Goal: Task Accomplishment & Management: Complete application form

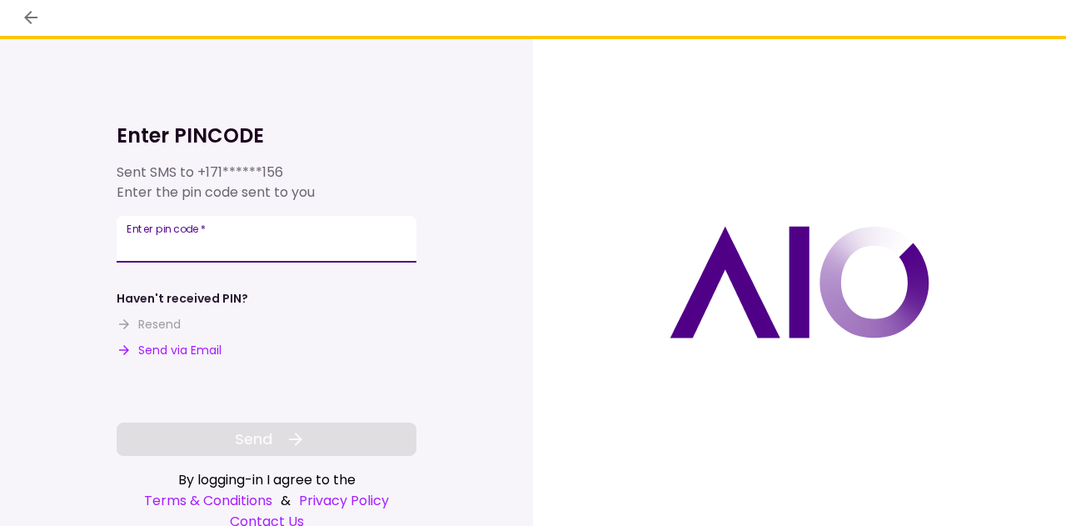
click at [373, 248] on input "Enter pin code   *" at bounding box center [267, 239] width 300 height 47
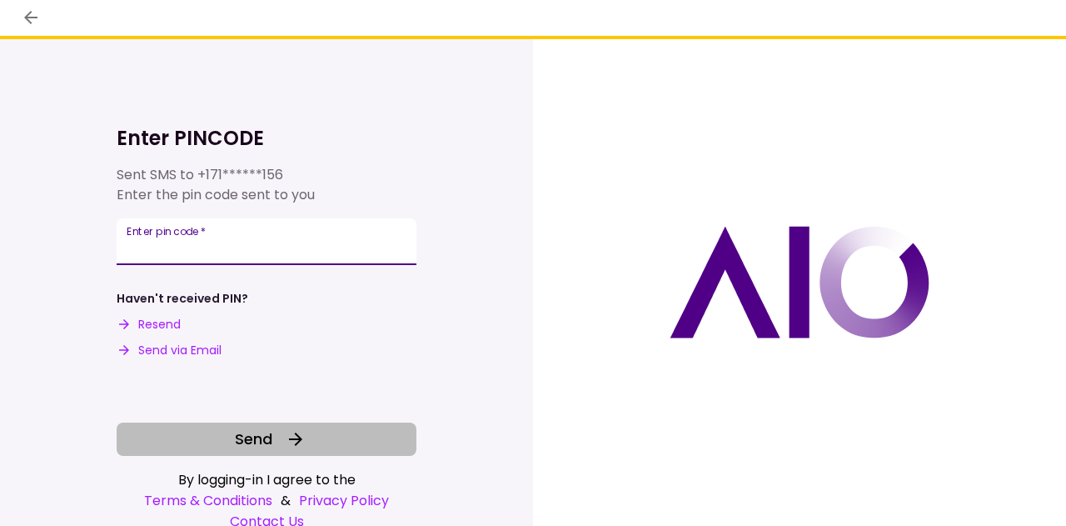
type input "******"
click at [278, 437] on button "Send" at bounding box center [267, 438] width 300 height 33
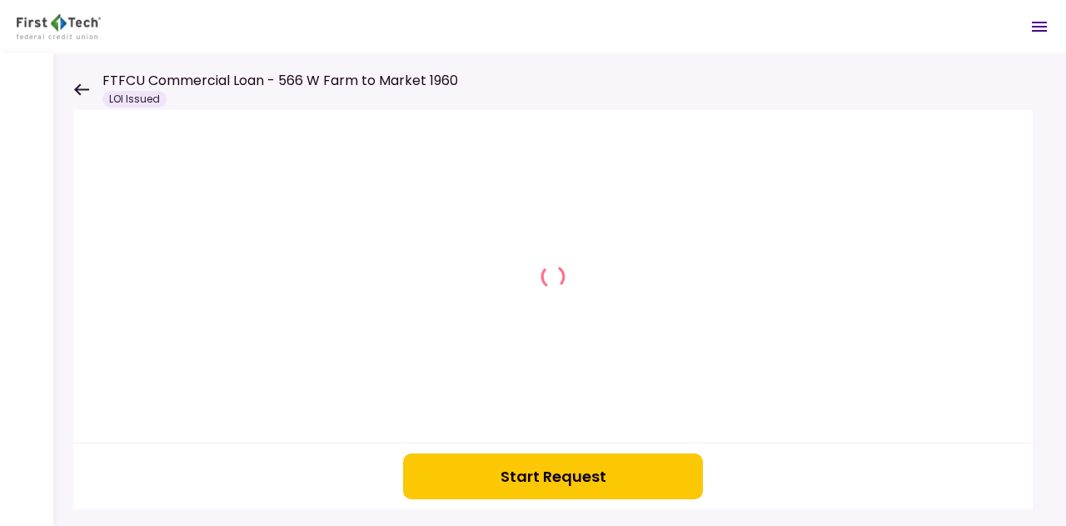
click at [278, 437] on div at bounding box center [553, 276] width 960 height 332
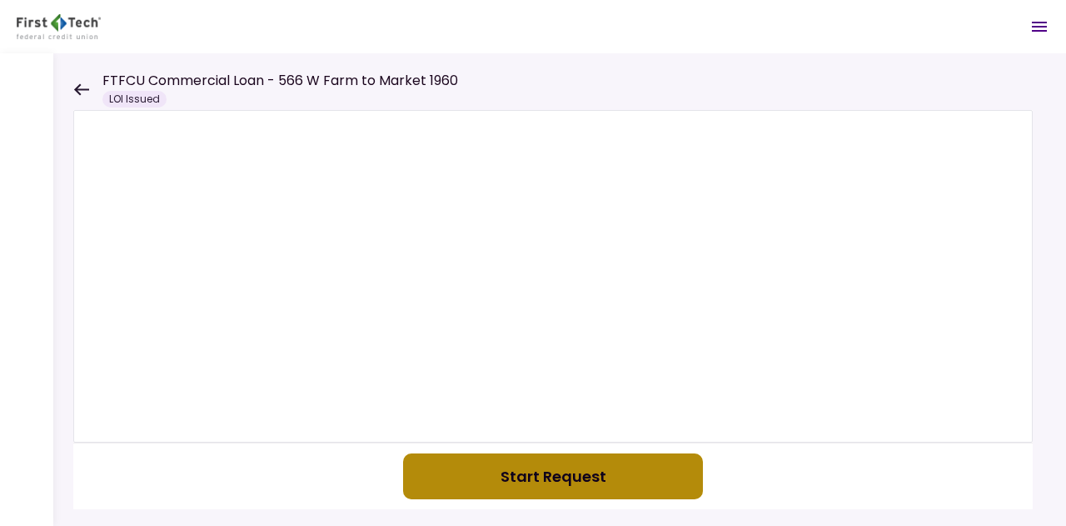
click at [551, 491] on button "Start Request" at bounding box center [553, 476] width 300 height 46
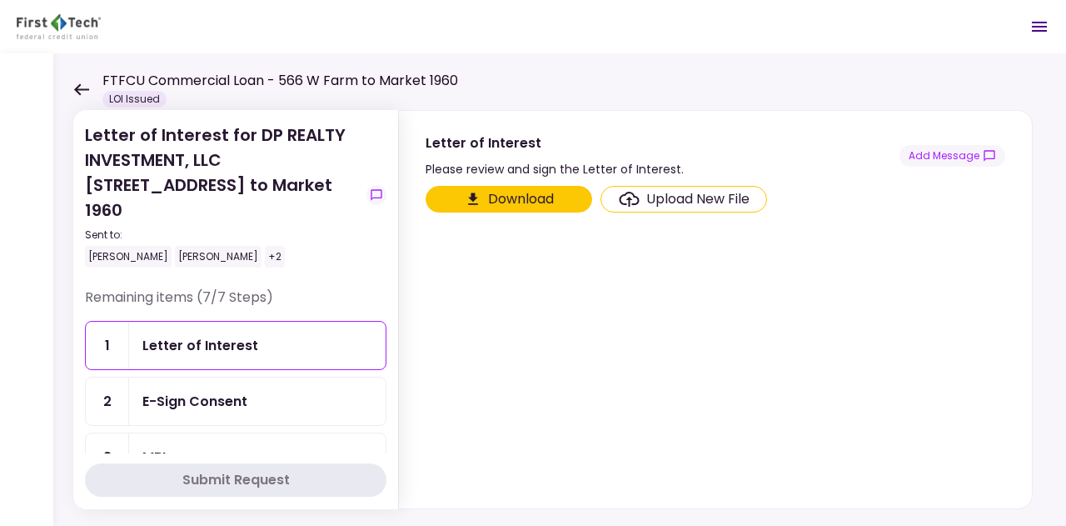
click at [509, 197] on button "Download" at bounding box center [509, 199] width 167 height 27
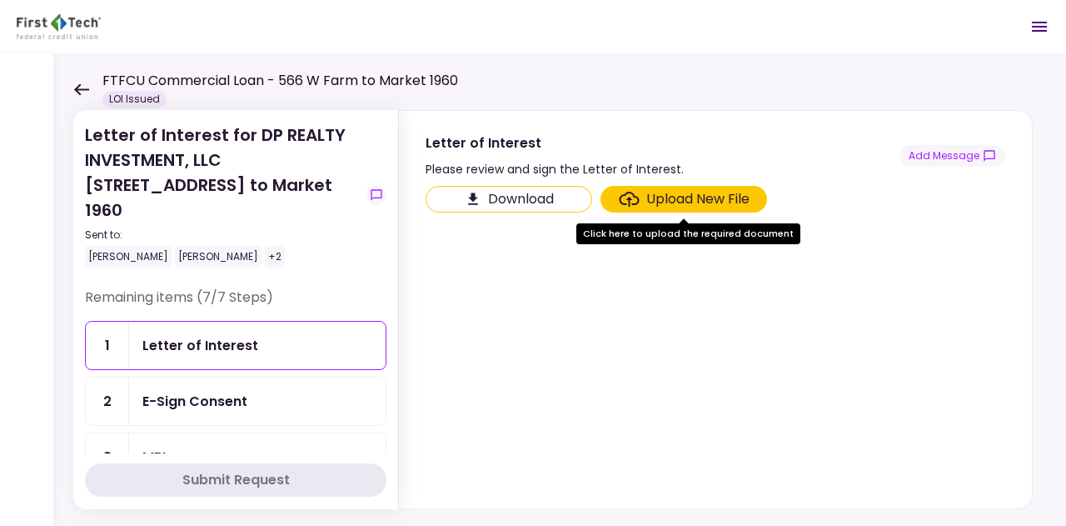
click at [232, 391] on div "E-Sign Consent" at bounding box center [194, 401] width 105 height 21
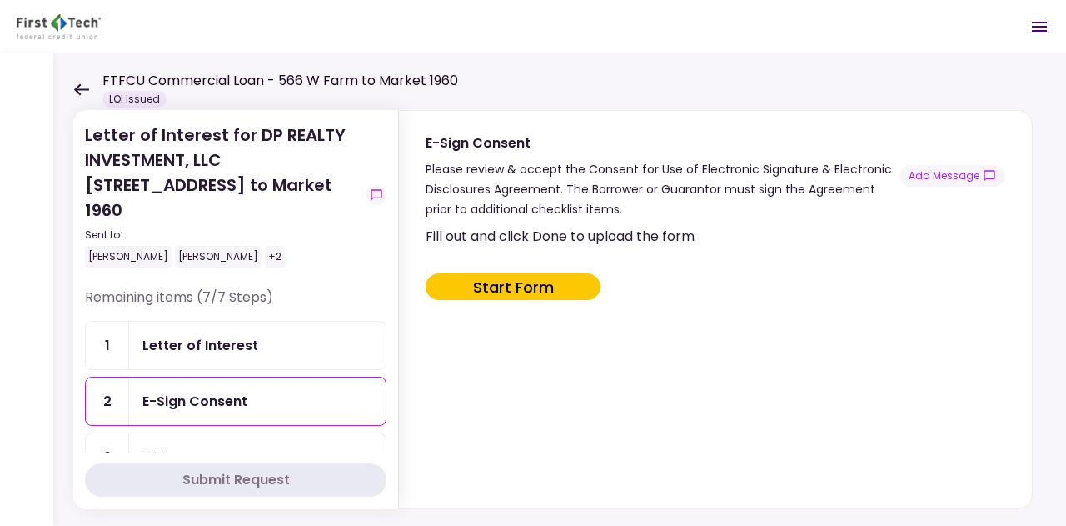
click at [542, 277] on button "Start Form" at bounding box center [513, 286] width 175 height 27
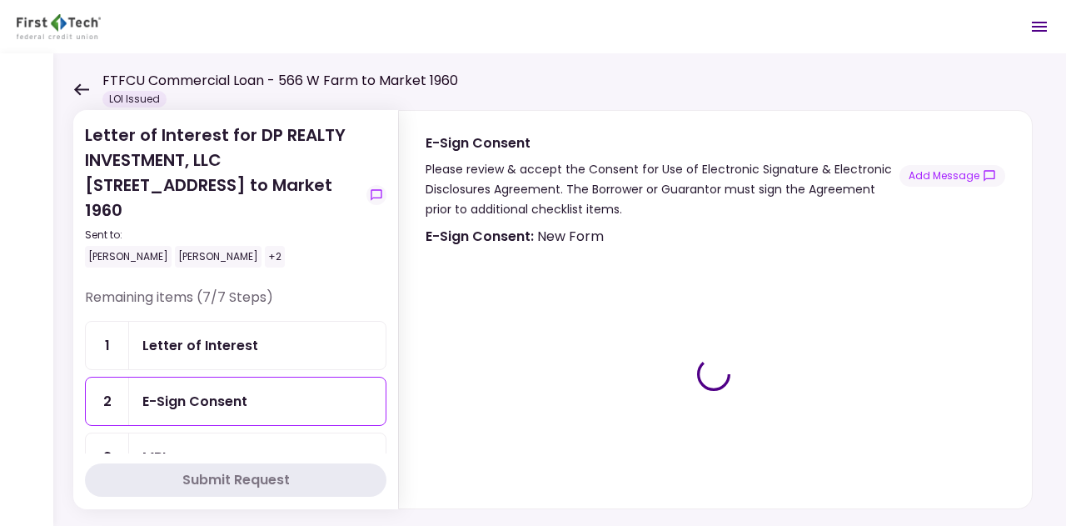
type input "***"
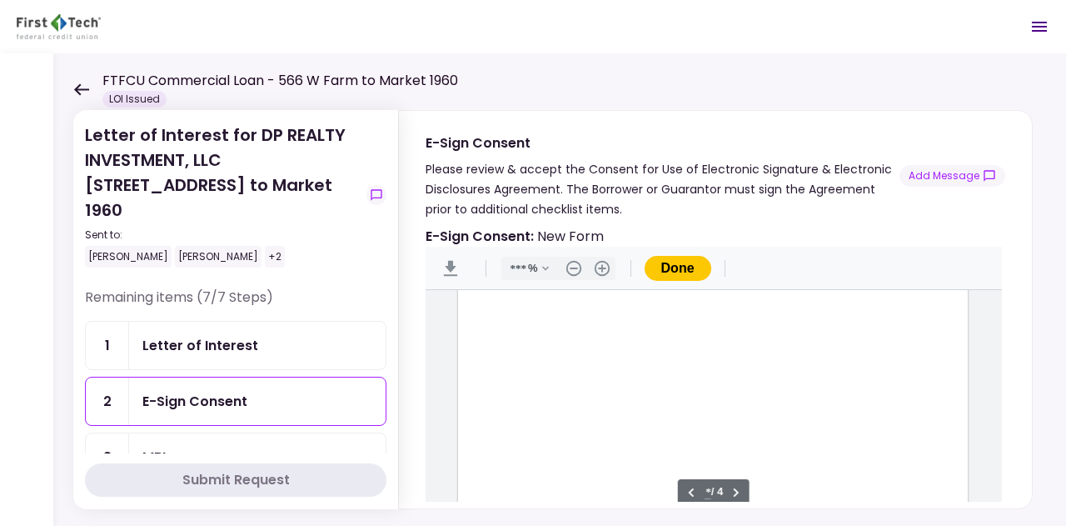
scroll to position [1537, 0]
type input "*"
click at [495, 362] on div "Document Content" at bounding box center [494, 364] width 13 height 13
click at [546, 423] on div "message.signHere" at bounding box center [549, 424] width 77 height 17
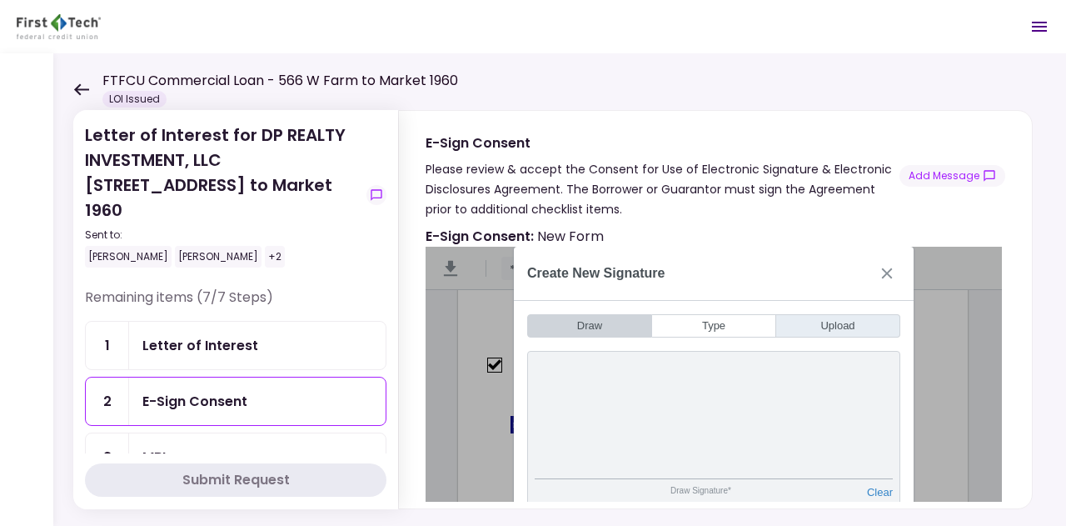
click at [839, 316] on button "Upload" at bounding box center [838, 325] width 124 height 23
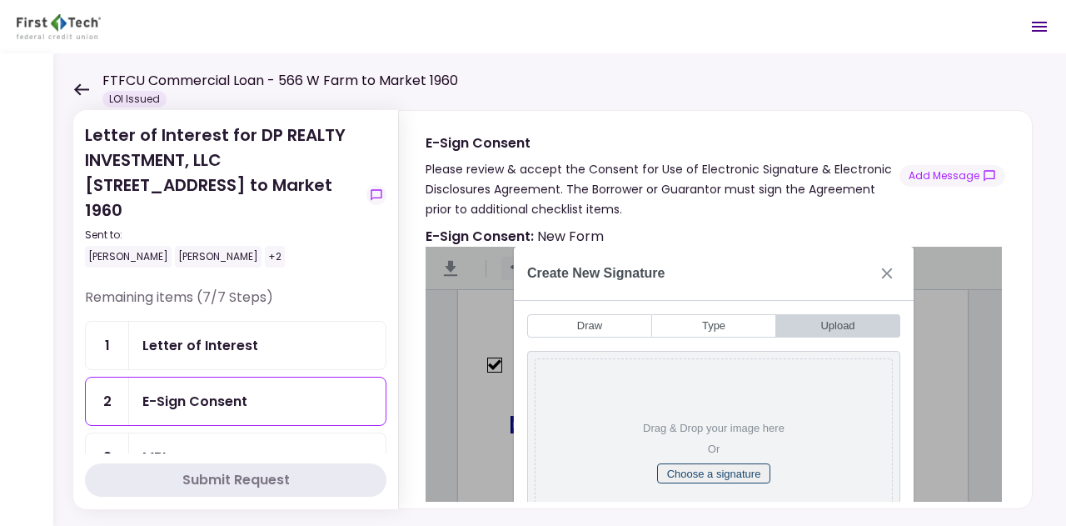
click at [717, 472] on button "Choose a signature" at bounding box center [714, 473] width 114 height 20
click at [712, 327] on button "Type" at bounding box center [714, 325] width 124 height 23
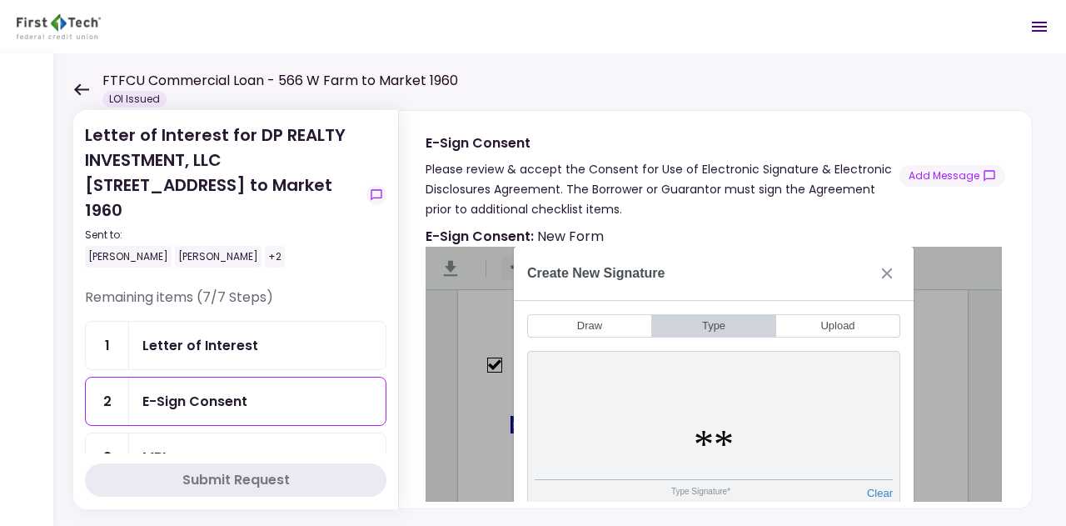
type input "*"
type input "********"
click at [799, 275] on div "Create New Signature" at bounding box center [714, 274] width 400 height 54
click at [731, 277] on div "Create New Signature" at bounding box center [714, 274] width 400 height 54
click at [953, 182] on button "Add Message" at bounding box center [953, 176] width 106 height 22
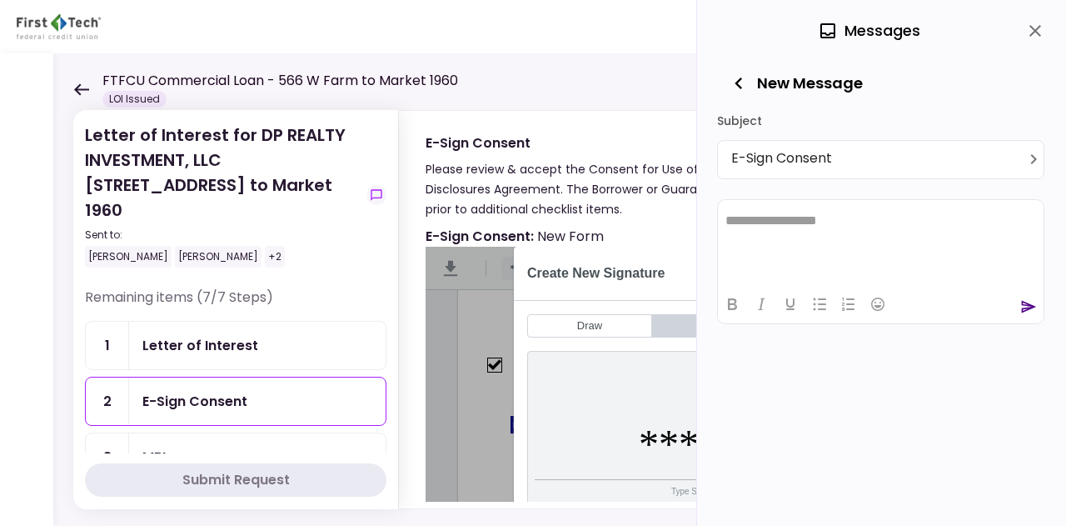
scroll to position [0, 0]
click at [1030, 32] on icon "close" at bounding box center [1035, 31] width 20 height 20
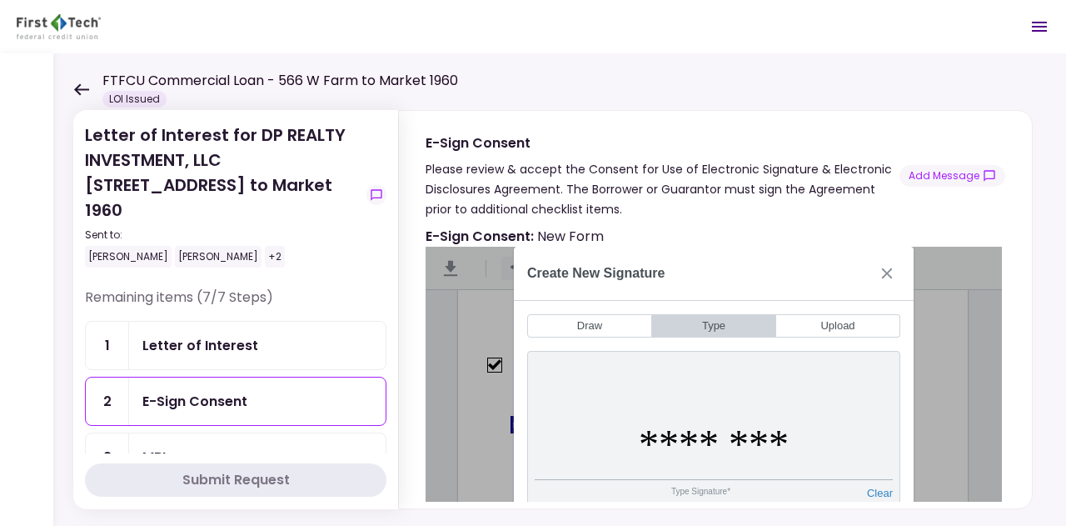
click at [690, 488] on div "Type Signature*" at bounding box center [701, 497] width 332 height 23
click at [891, 269] on button "Close" at bounding box center [887, 273] width 27 height 27
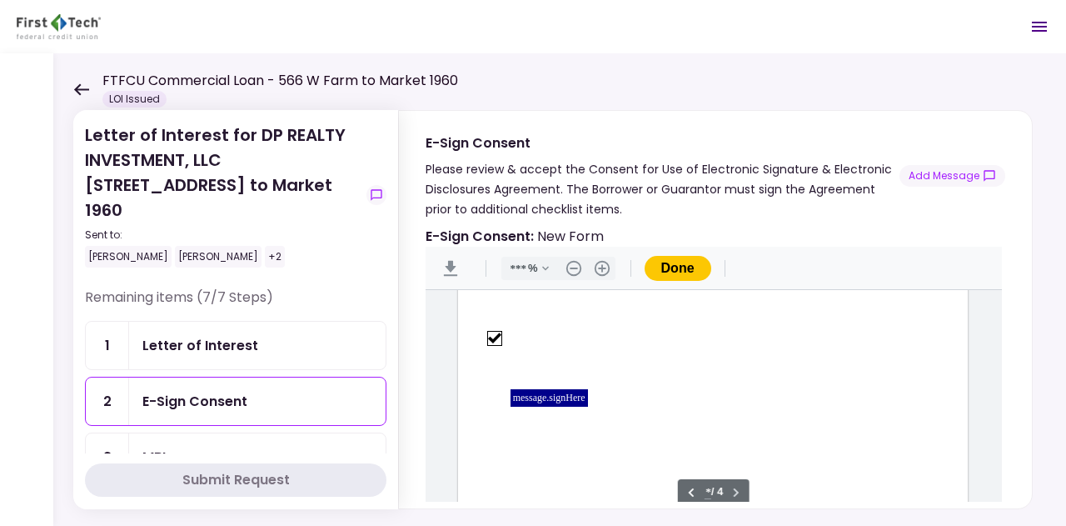
scroll to position [2299, 0]
click at [677, 270] on button "Done" at bounding box center [678, 268] width 67 height 25
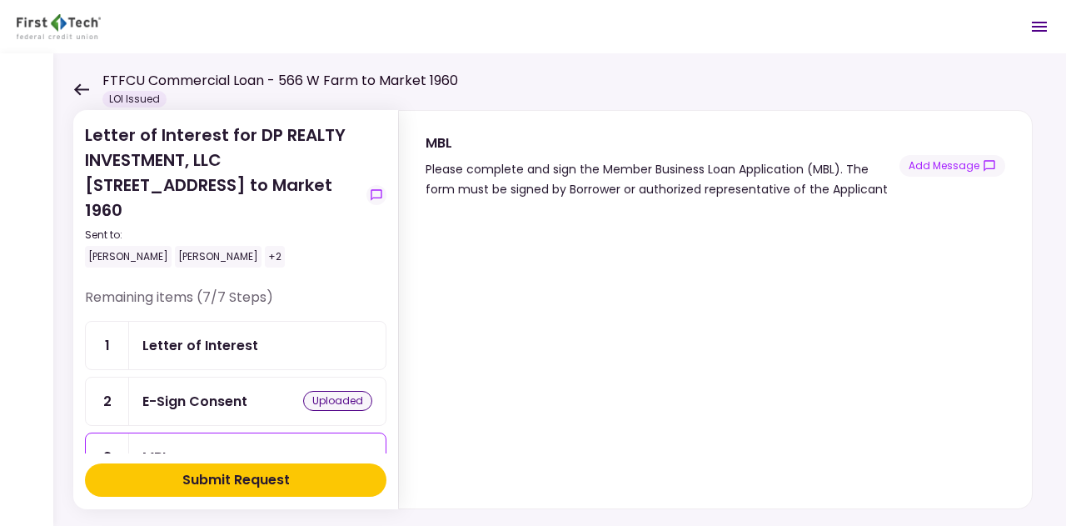
click at [333, 391] on div "uploaded" at bounding box center [337, 401] width 69 height 20
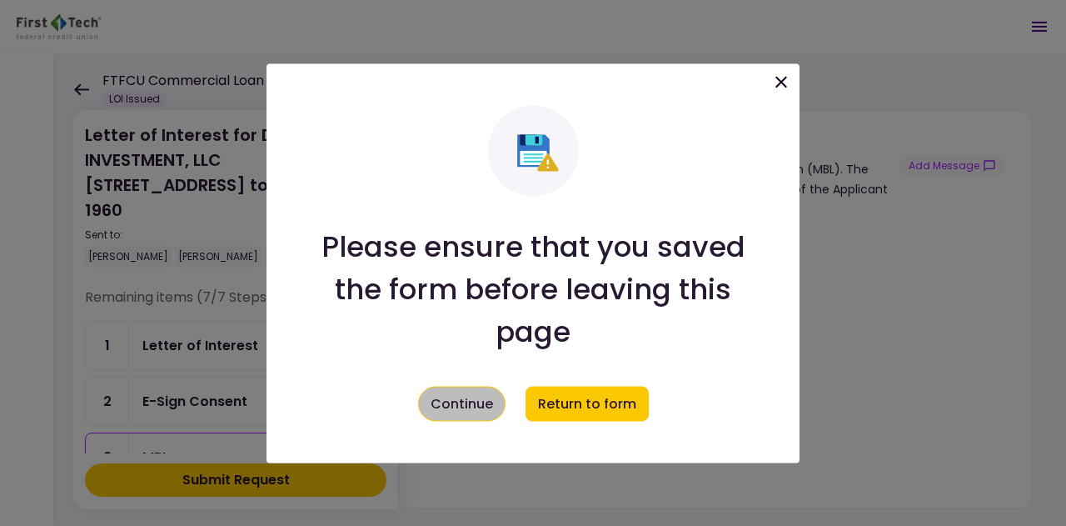
click at [477, 394] on button "Continue" at bounding box center [461, 403] width 87 height 35
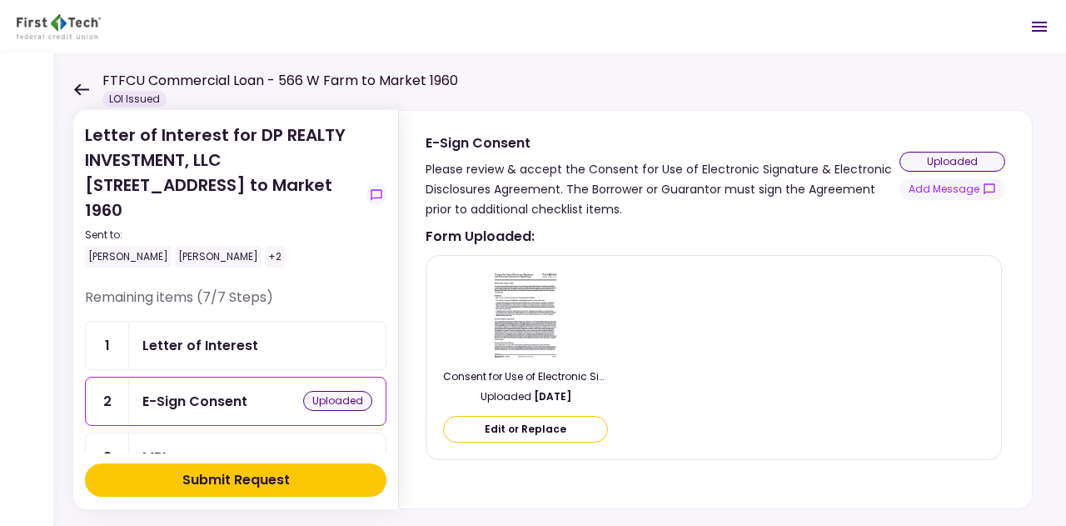
click at [544, 310] on img at bounding box center [526, 314] width 70 height 90
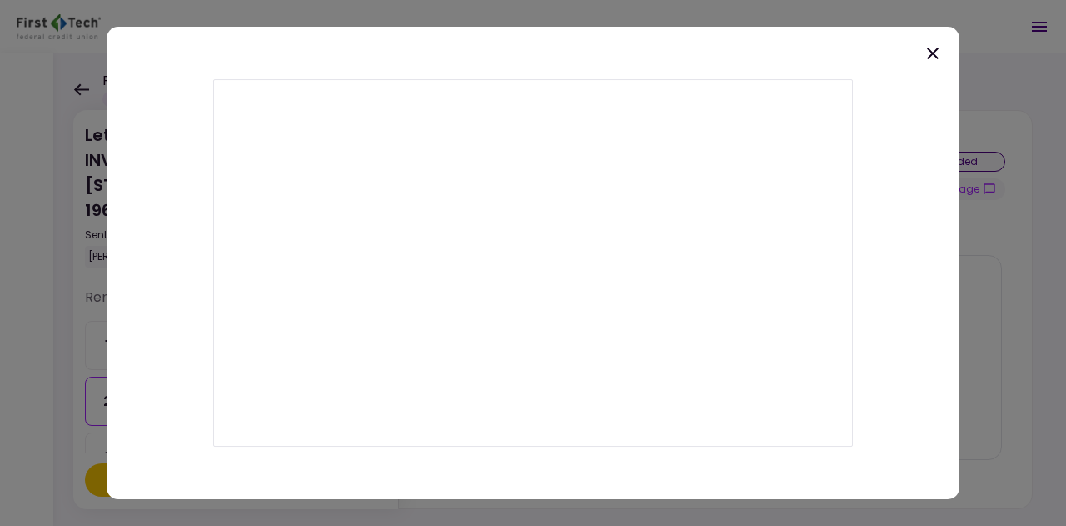
click at [931, 54] on icon at bounding box center [933, 53] width 12 height 12
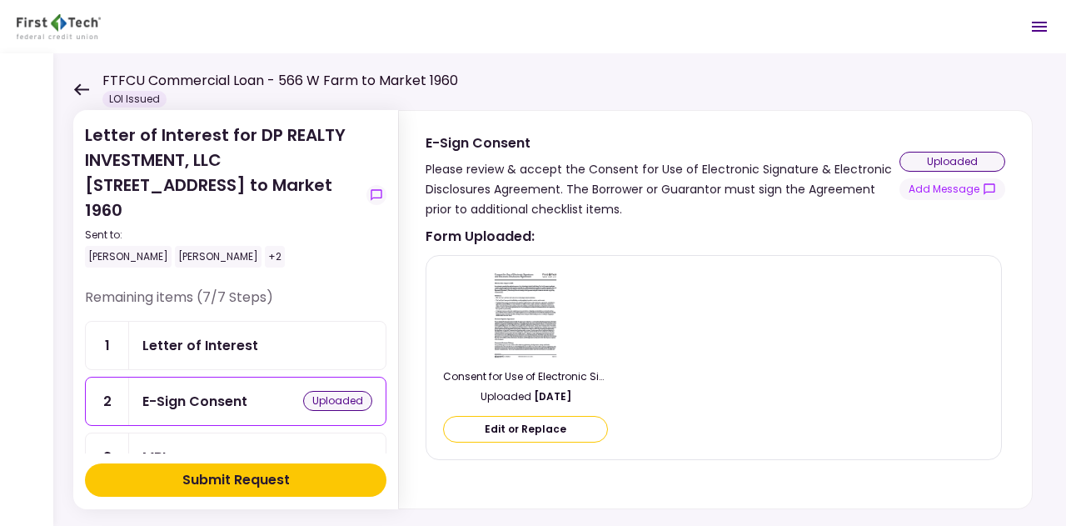
click at [546, 426] on button "Edit or Replace" at bounding box center [525, 429] width 165 height 27
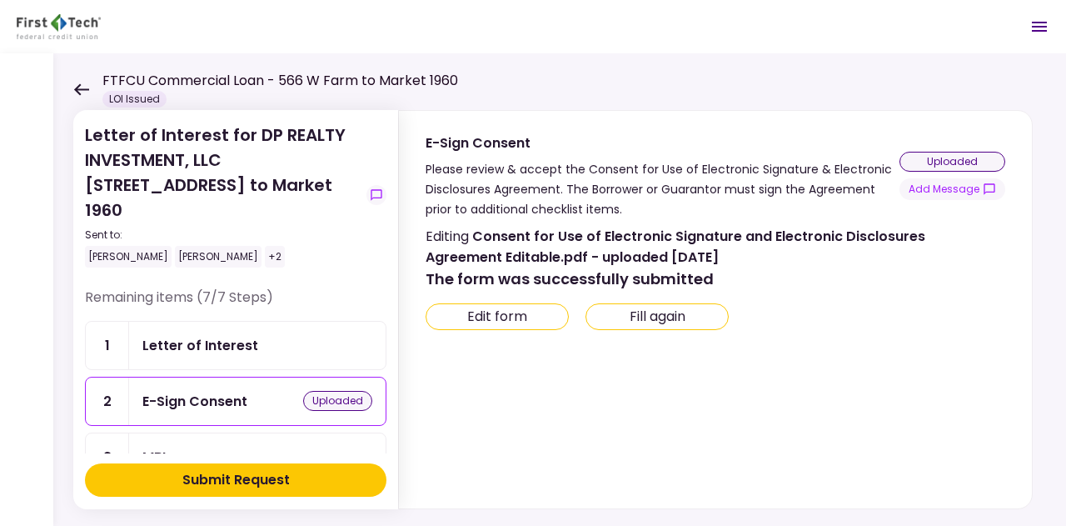
click at [681, 311] on button "Fill again" at bounding box center [657, 316] width 143 height 27
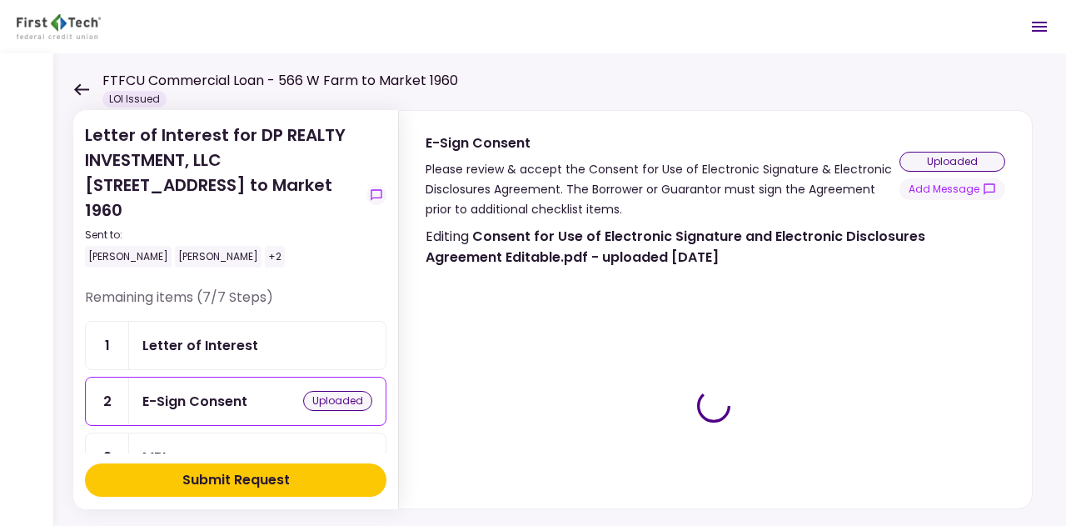
type input "***"
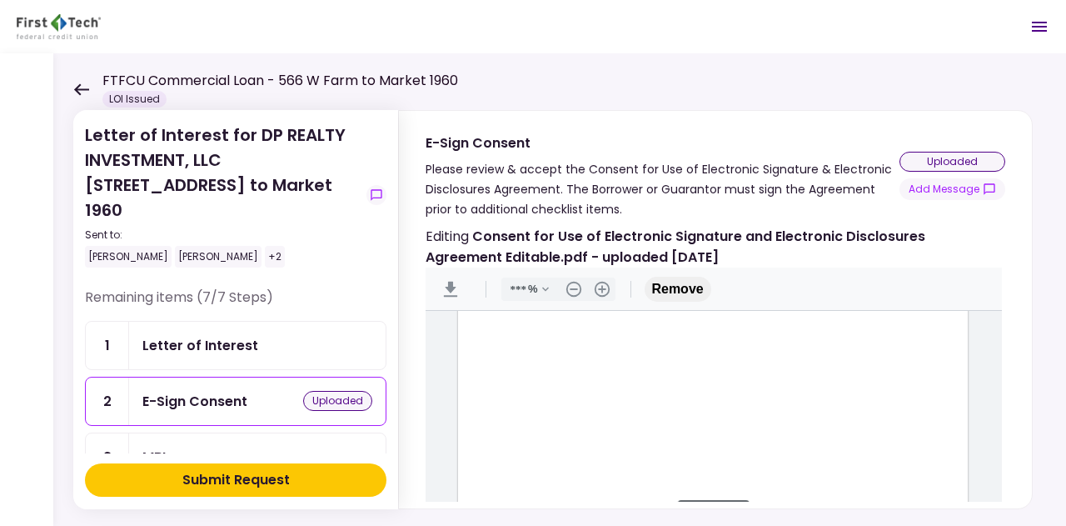
scroll to position [199, 0]
type input "*"
click at [488, 327] on div "Document Content" at bounding box center [494, 333] width 13 height 13
click at [539, 382] on div "Sign here" at bounding box center [548, 394] width 123 height 25
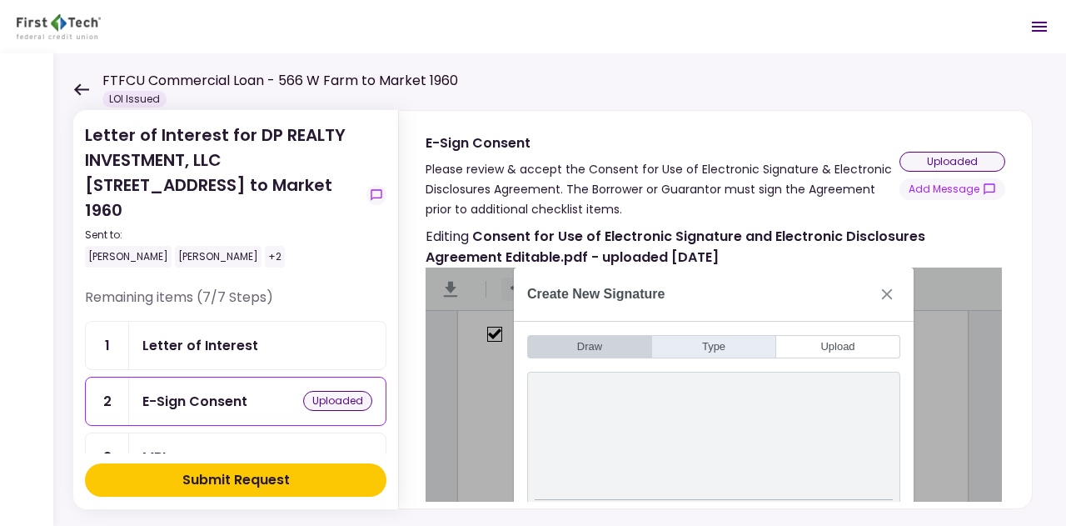
click at [714, 335] on button "Type" at bounding box center [714, 346] width 124 height 23
type input "*"
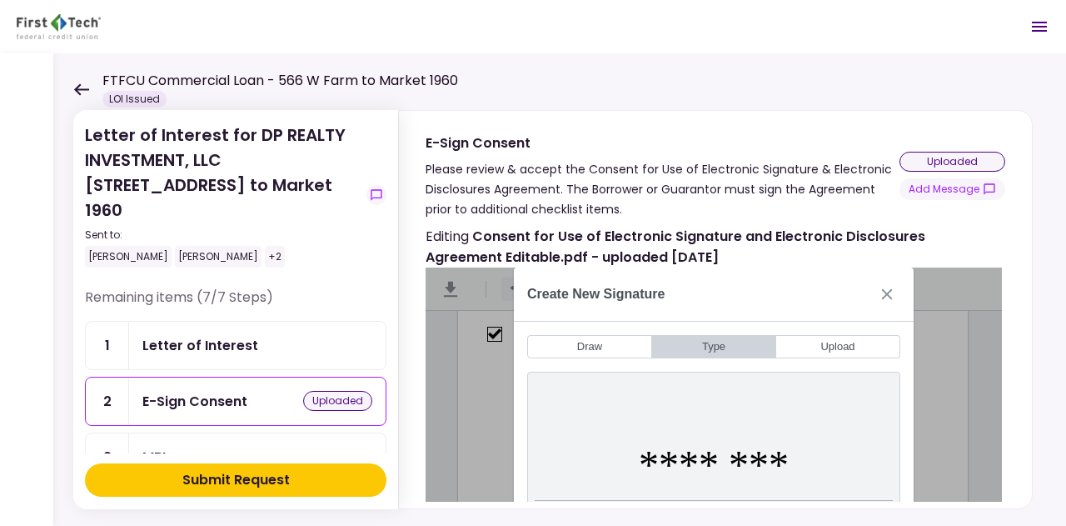
type input "********"
click at [781, 285] on div "Create New Signature" at bounding box center [714, 294] width 400 height 54
click at [906, 415] on div "******** Type Signature* Clear ** Type Initials* Clear [PERSON_NAME] [PERSON_NA…" at bounding box center [714, 470] width 400 height 225
click at [337, 391] on div "uploaded" at bounding box center [337, 401] width 69 height 20
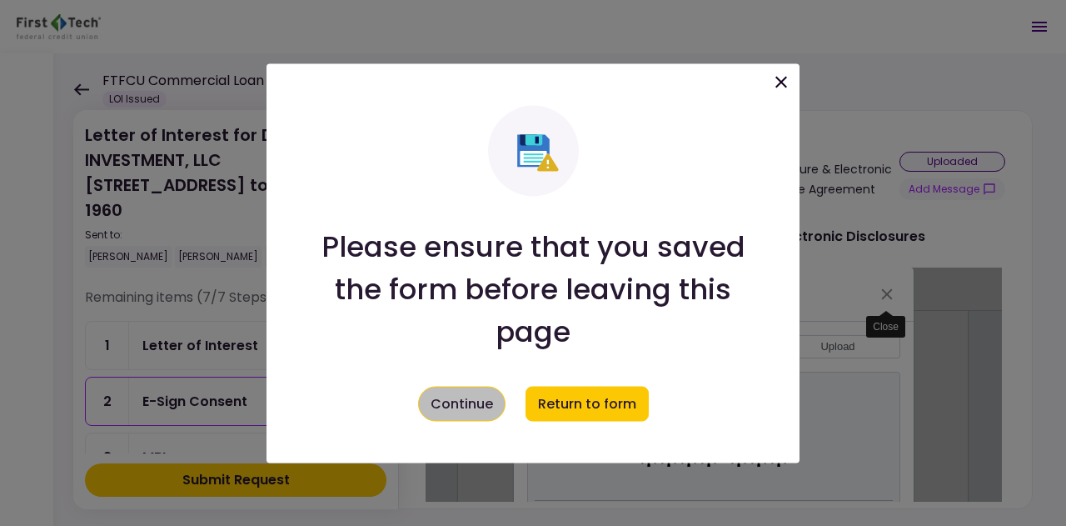
click at [472, 407] on button "Continue" at bounding box center [461, 403] width 87 height 35
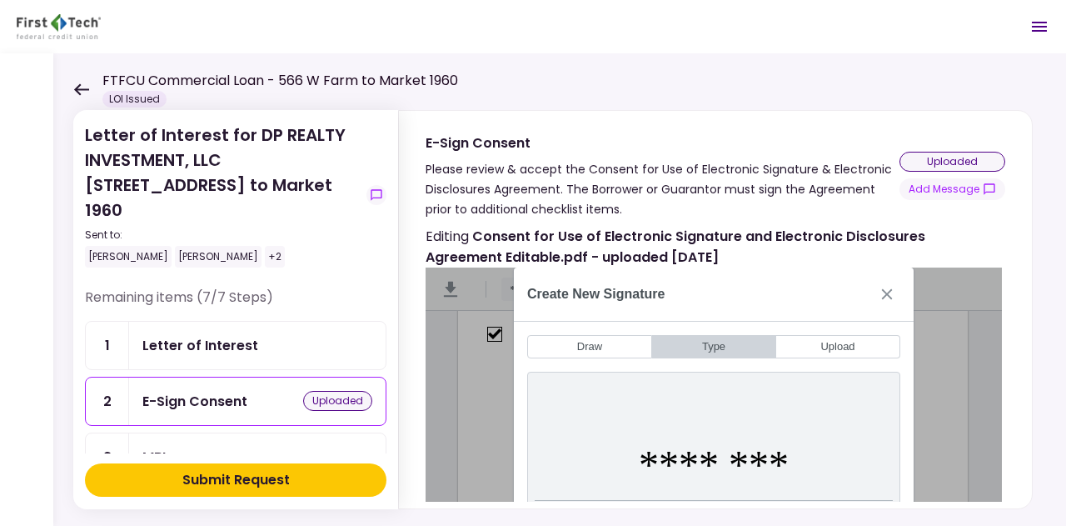
click at [192, 447] on div "MBL" at bounding box center [257, 457] width 230 height 21
